Goal: Task Accomplishment & Management: Manage account settings

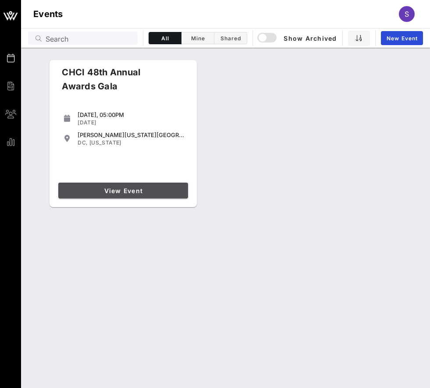
click at [138, 191] on span "View Event" at bounding box center [123, 190] width 123 height 7
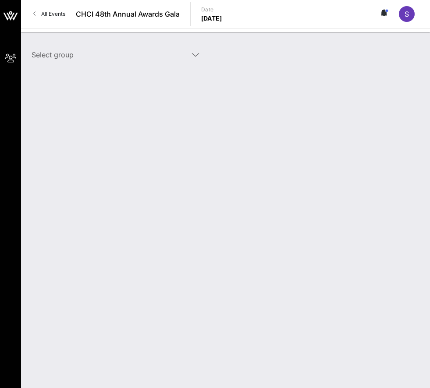
type input "Reproductive Freedom for All (Reproductive Freedom for All) [[PERSON_NAME], [EM…"
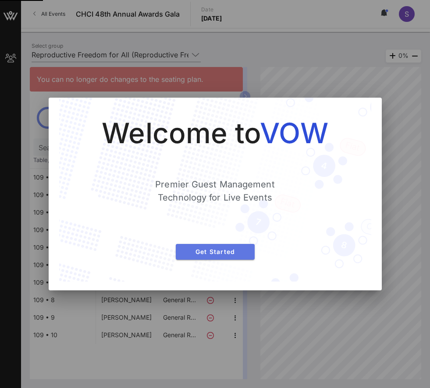
click at [208, 251] on span "Get Started" at bounding box center [215, 251] width 65 height 7
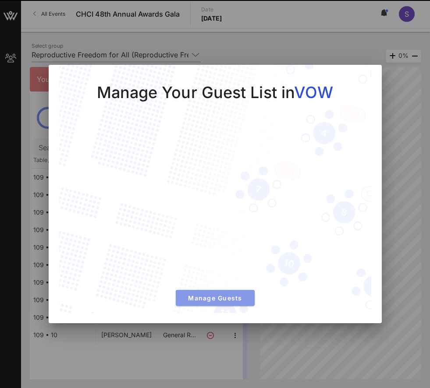
click at [227, 292] on button "Manage Guests" at bounding box center [215, 298] width 79 height 16
